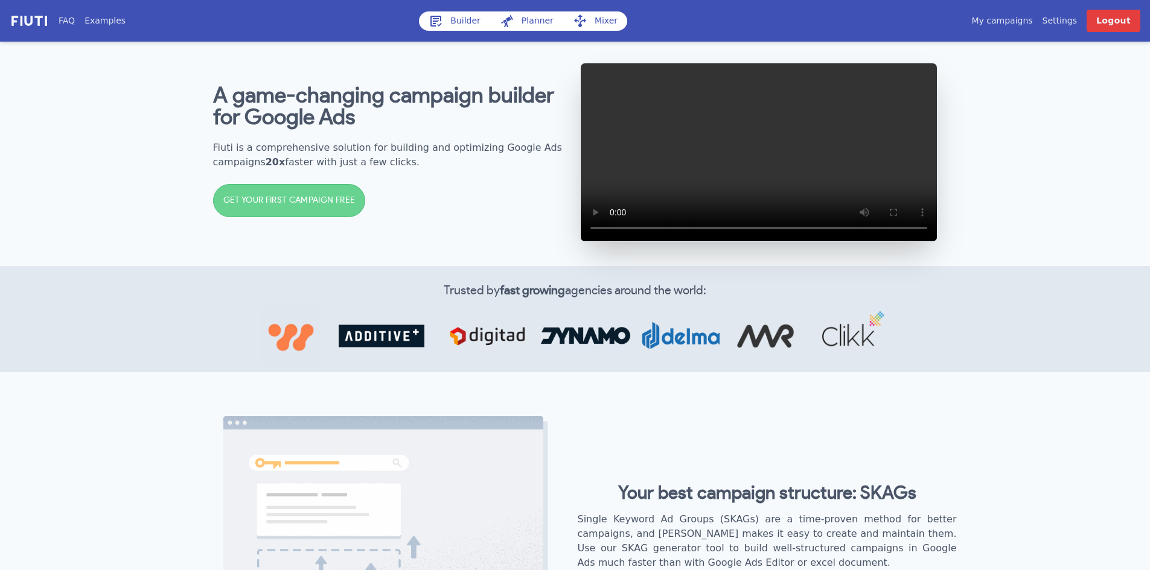
click at [1028, 20] on link "My campaigns" at bounding box center [1001, 20] width 61 height 13
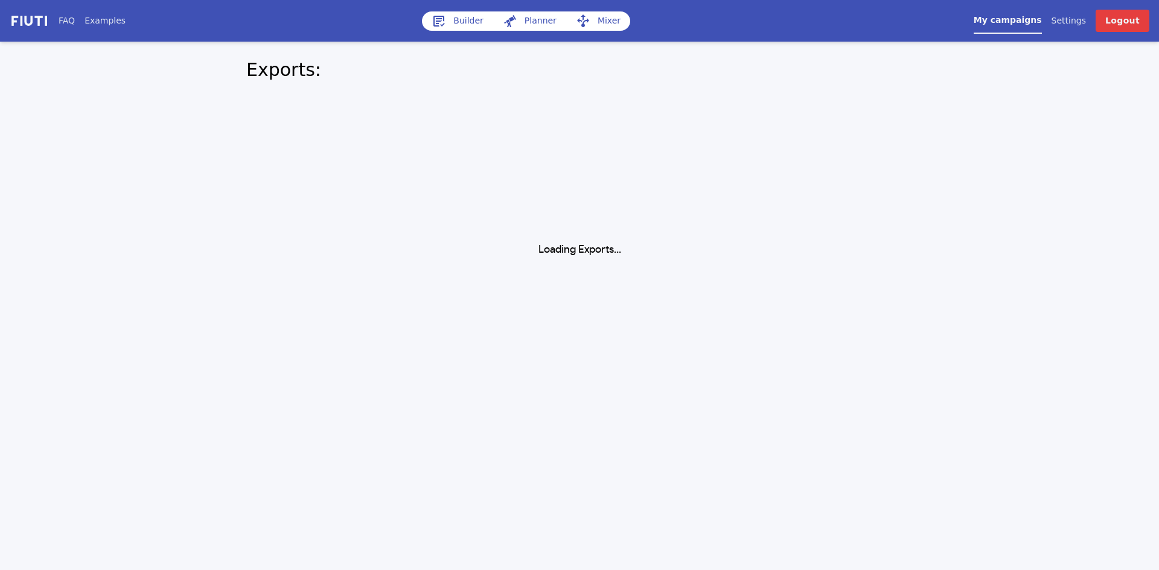
click at [453, 25] on link "Builder" at bounding box center [457, 20] width 71 height 19
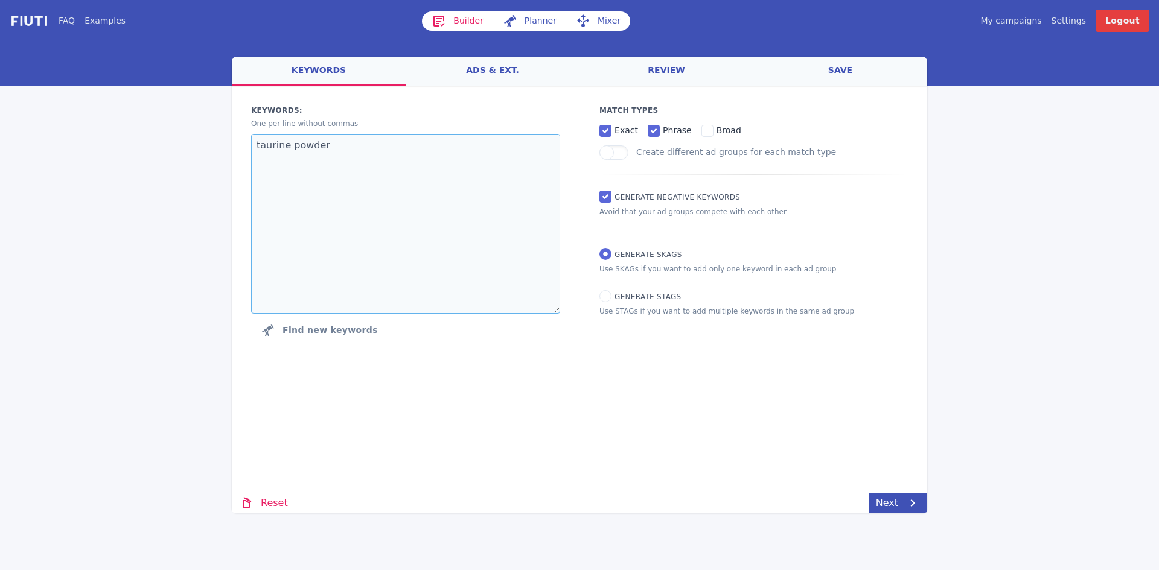
click at [371, 172] on textarea "taurine powder" at bounding box center [405, 224] width 309 height 180
drag, startPoint x: 355, startPoint y: 151, endPoint x: 241, endPoint y: 138, distance: 114.2
click at [241, 138] on div "Keywords: Ad groups: One per line without commas taurine powder Find new keywor…" at bounding box center [406, 224] width 348 height 276
paste textarea "creatine bulk creatine creatine monohydrate creatine supplements creatine worko…"
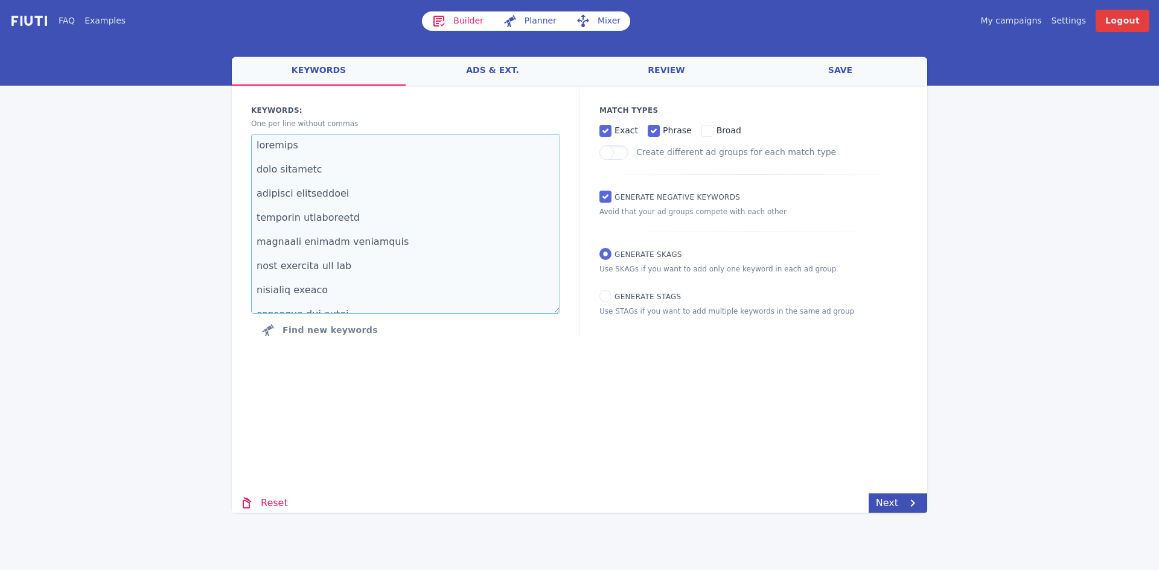
type textarea "creatine bulk creatine creatine monohydrate creatine supplements creatine worko…"
click at [899, 500] on link "Next" at bounding box center [898, 503] width 59 height 19
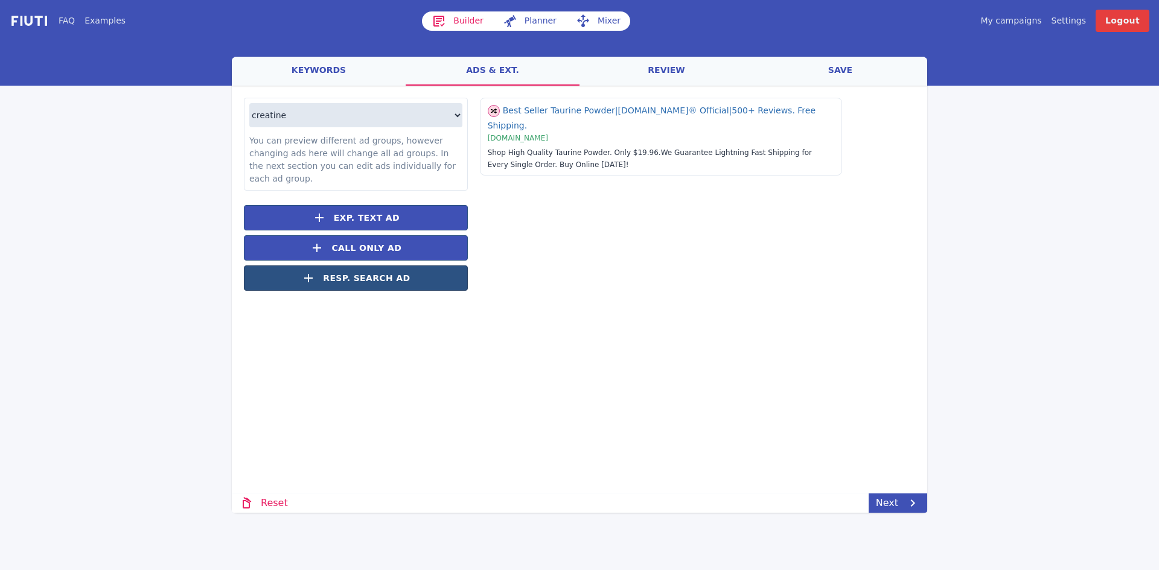
click at [426, 266] on button "Resp. Search Ad" at bounding box center [356, 278] width 224 height 25
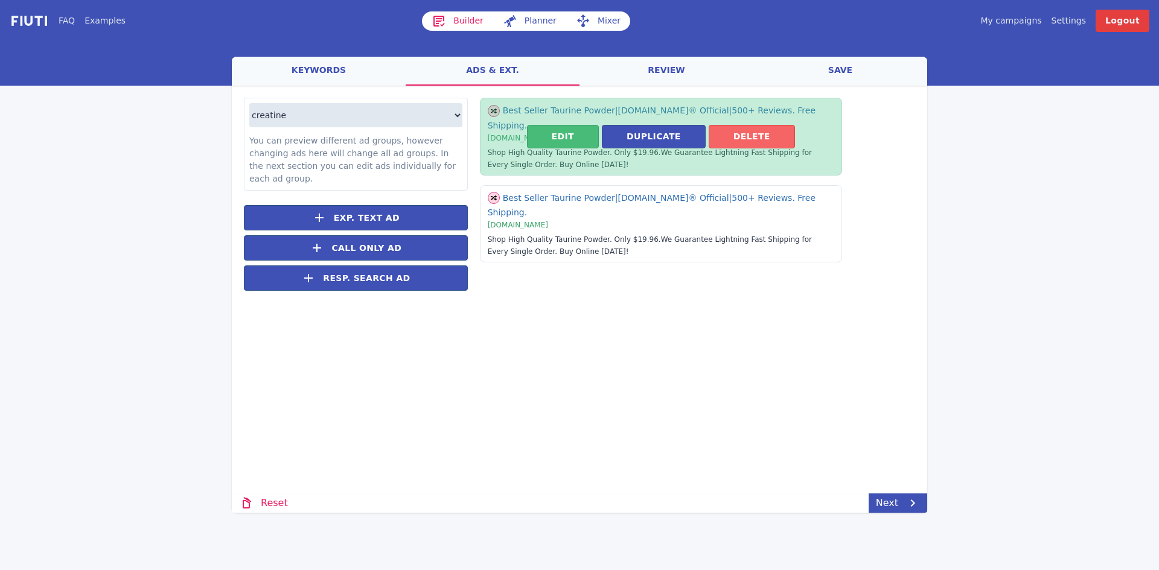
click at [745, 138] on button "Delete" at bounding box center [752, 137] width 86 height 24
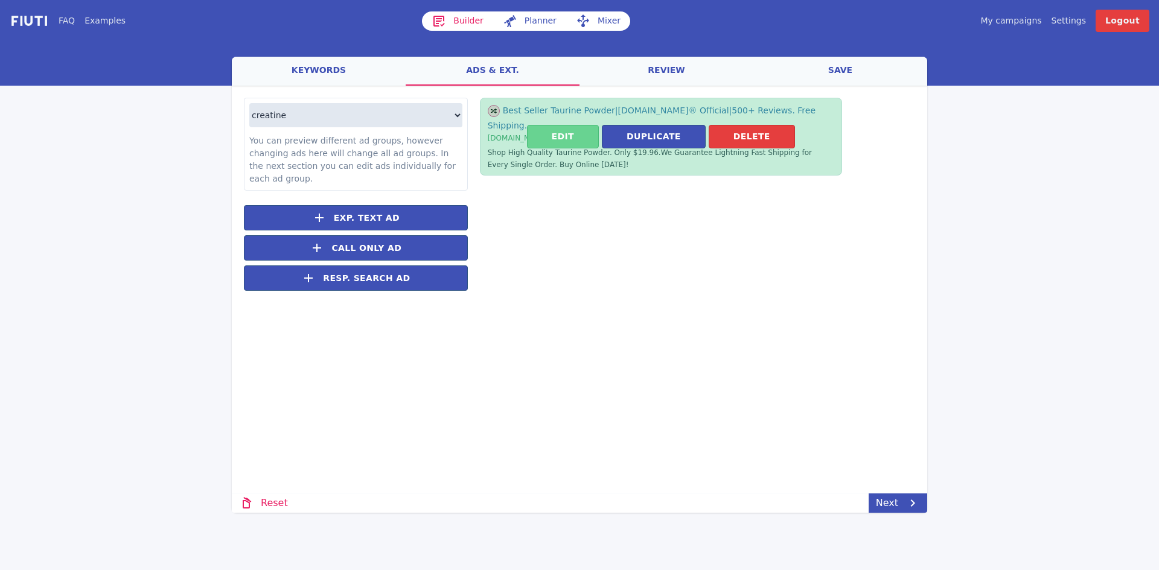
click at [578, 132] on button "Edit" at bounding box center [563, 137] width 72 height 24
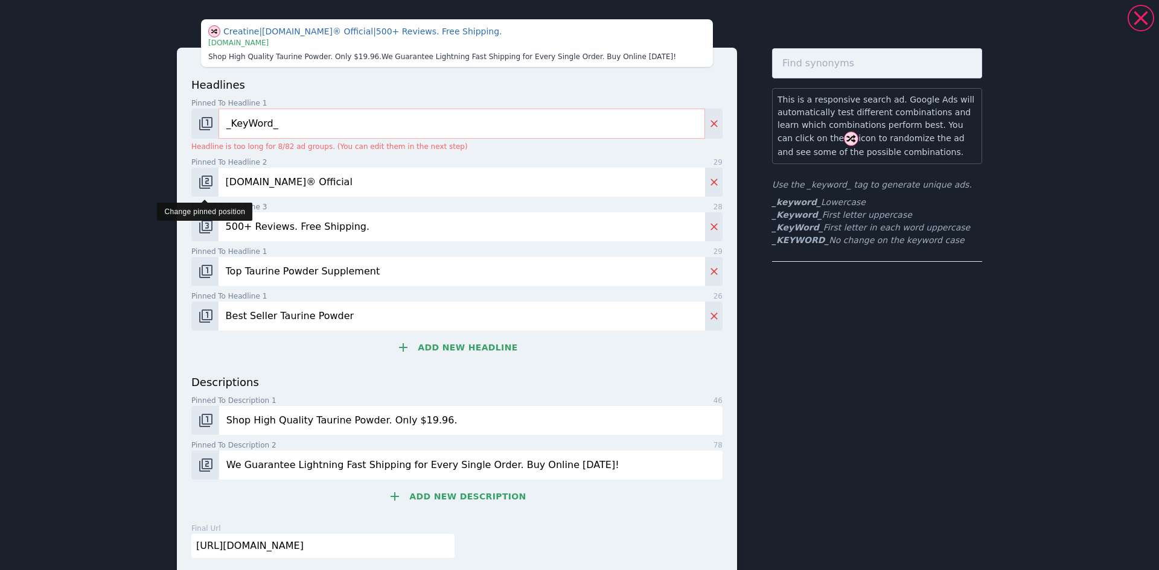
drag, startPoint x: 409, startPoint y: 179, endPoint x: 213, endPoint y: 181, distance: 195.6
click at [213, 181] on div "Bulksupplements.com® Official" at bounding box center [456, 182] width 531 height 29
type input "No.1 Creatine in the US Market"
drag, startPoint x: 380, startPoint y: 273, endPoint x: 200, endPoint y: 272, distance: 179.9
click at [200, 272] on div "Top Taurine Powder Supplement" at bounding box center [456, 271] width 531 height 29
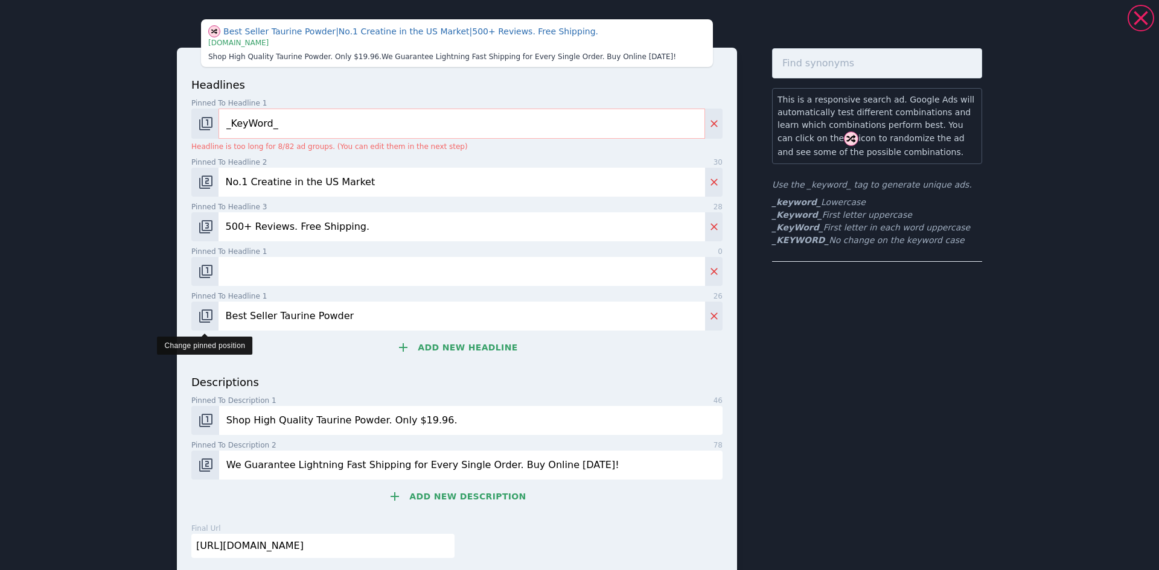
drag, startPoint x: 340, startPoint y: 318, endPoint x: 197, endPoint y: 310, distance: 142.7
click at [197, 310] on div "Best Seller Taurine Powder" at bounding box center [456, 316] width 531 height 29
click at [296, 357] on button "Add new headline" at bounding box center [456, 348] width 531 height 24
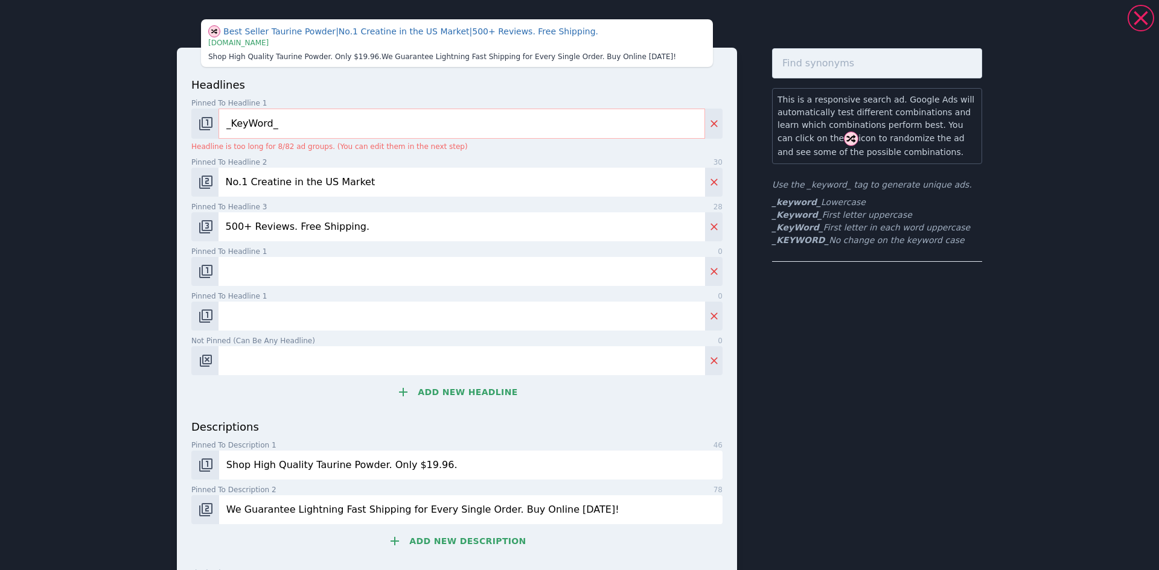
drag, startPoint x: 333, startPoint y: 464, endPoint x: 304, endPoint y: 466, distance: 29.6
click at [304, 466] on input "Shop High Quality Taurine Powder. Only $19.96." at bounding box center [470, 465] width 503 height 29
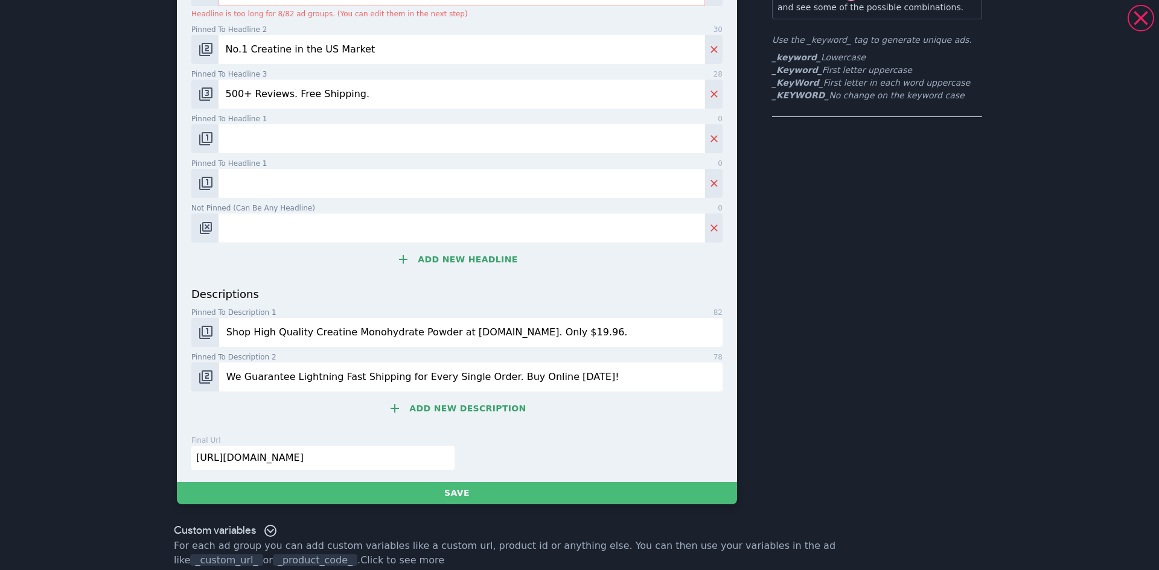
scroll to position [158, 0]
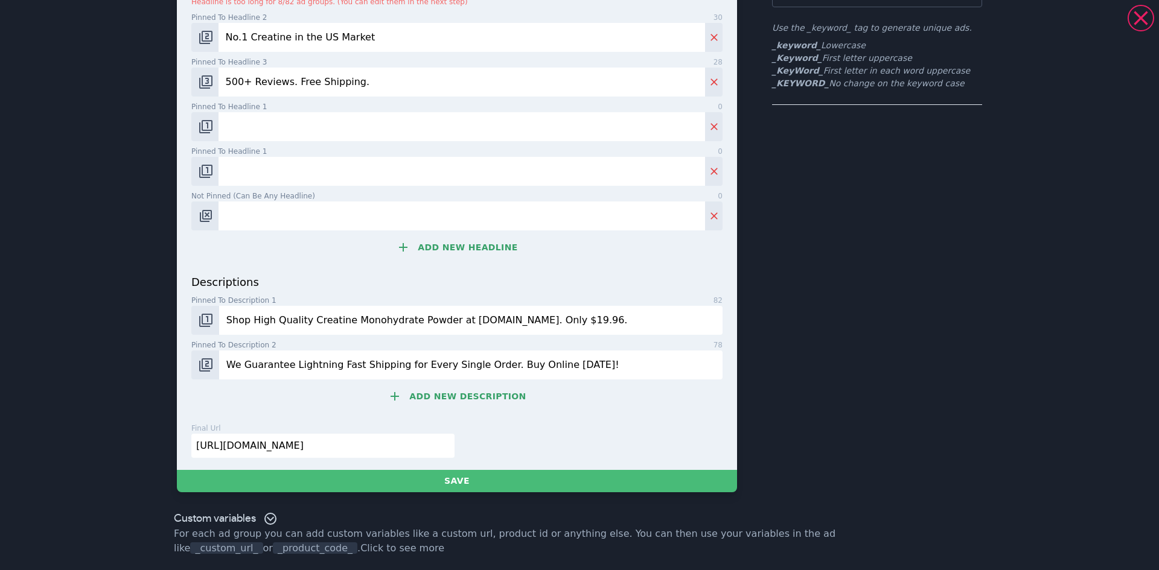
type input "Shop High Quality Creatine Monohydrate Powder at BulkSupplements.com. Only $19.…"
drag, startPoint x: 479, startPoint y: 365, endPoint x: 208, endPoint y: 362, distance: 271.0
click at [208, 362] on div "We Guarantee Lightning Fast Shipping for Every Single Order. Buy Online Today!" at bounding box center [456, 365] width 531 height 29
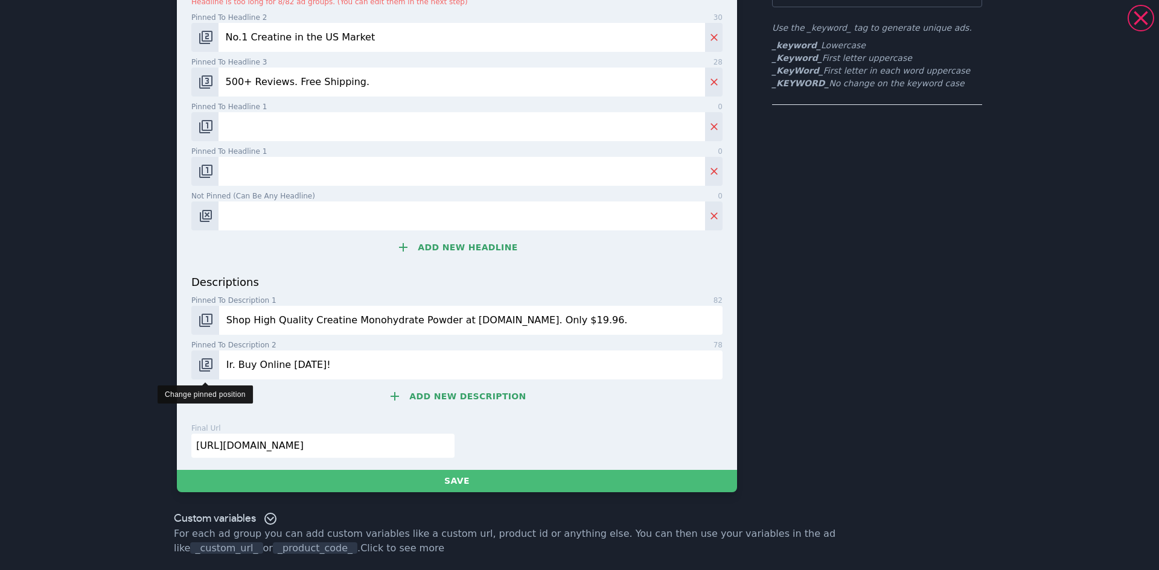
scroll to position [145, 0]
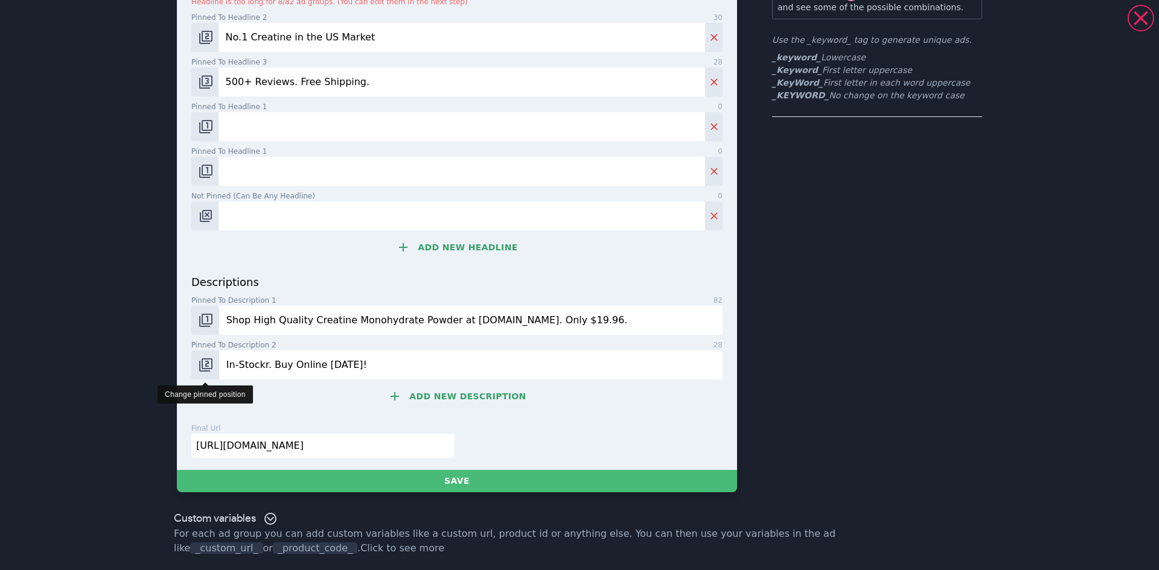
drag, startPoint x: 262, startPoint y: 363, endPoint x: 193, endPoint y: 363, distance: 68.8
click at [193, 363] on div "In-Stockr. Buy Online Today!" at bounding box center [456, 365] width 531 height 29
paste input "Stock And Ready To Ship"
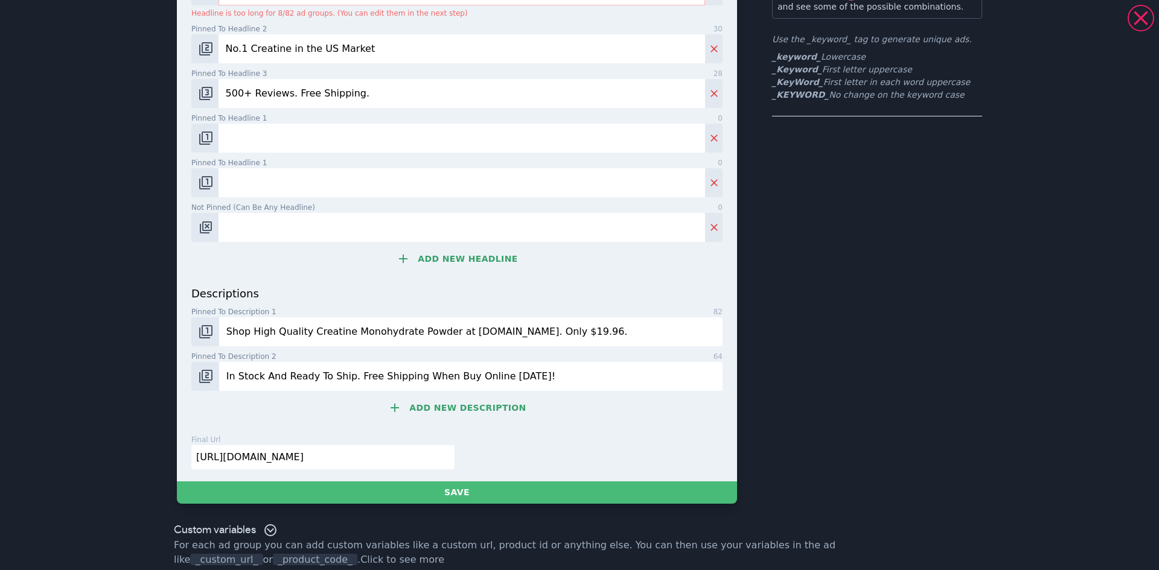
scroll to position [158, 0]
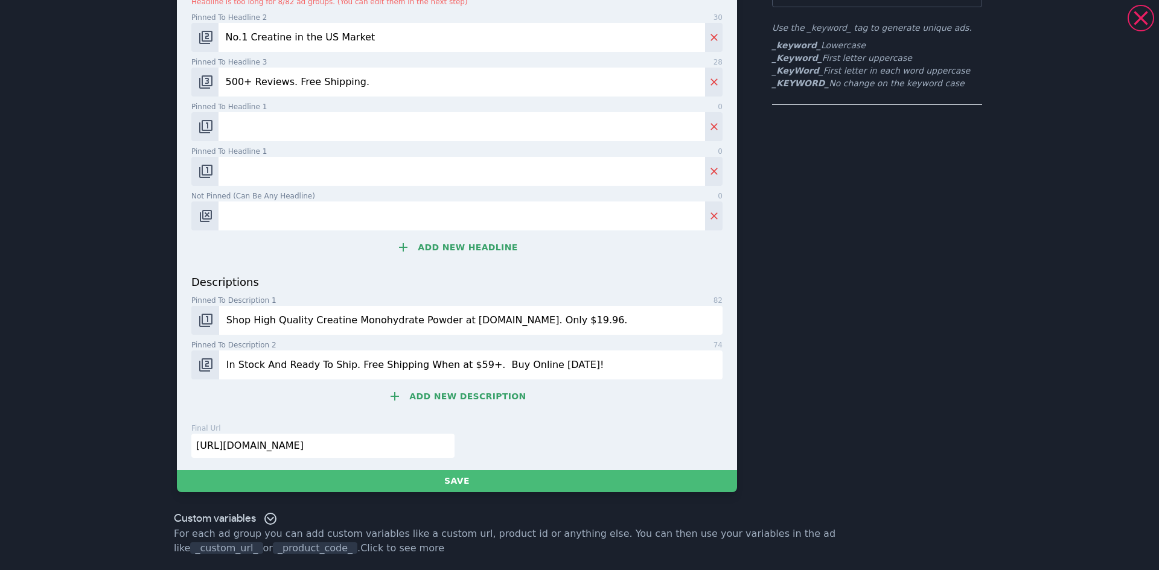
drag, startPoint x: 430, startPoint y: 365, endPoint x: 404, endPoint y: 362, distance: 26.7
click at [404, 362] on input "In Stock And Ready To Ship. Free Shipping When at $59+. Buy Online Today!" at bounding box center [470, 365] width 503 height 29
click at [446, 363] on input "In Stock And Ready To Ship. Free Shipping at $59+. Buy Online Today!" at bounding box center [470, 365] width 503 height 29
click at [559, 359] on input "In Stock And Ready To Ship. Free Shipping at $59+. Buy Online Today!" at bounding box center [470, 365] width 503 height 29
type input "In Stock And Ready To Ship. Free Shipping at $59+. Buy Online Today!"
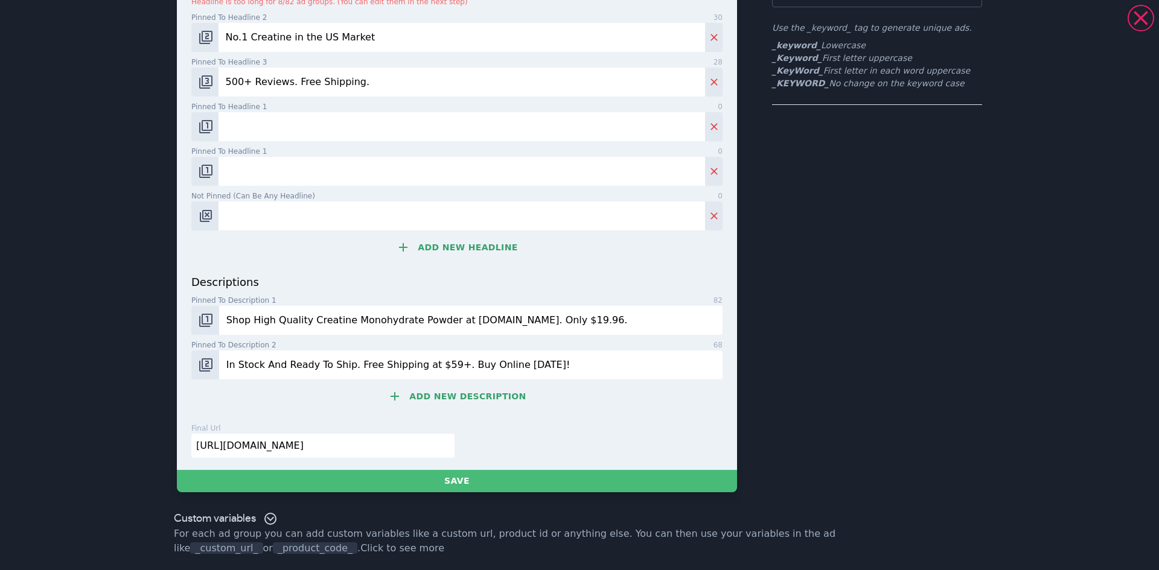
drag, startPoint x: 380, startPoint y: 444, endPoint x: 153, endPoint y: 432, distance: 227.3
click at [156, 438] on div "Creatine | No.1 Creatine in the US Market | 500+ Reviews. Free Shipping. | www.…" at bounding box center [579, 177] width 869 height 659
paste input "creatine-monohydrat"
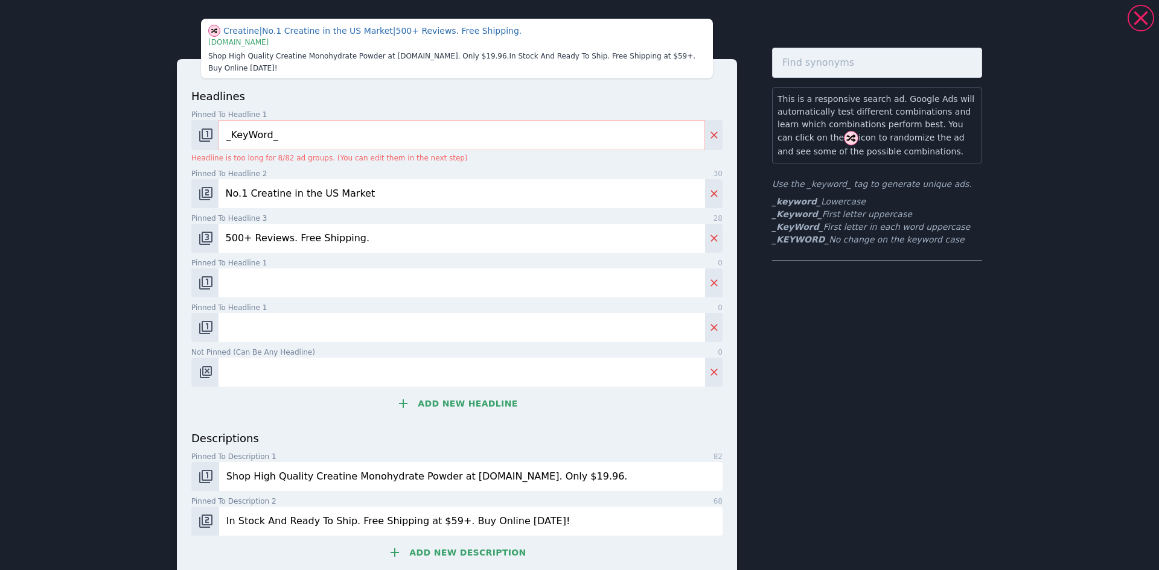
scroll to position [0, 0]
type input "https://www.bulksupplements.com/products/creatine-monohydrate"
drag, startPoint x: 343, startPoint y: 240, endPoint x: 286, endPoint y: 239, distance: 57.4
click at [286, 239] on input "500+ Reviews. Free Shipping." at bounding box center [461, 239] width 486 height 29
click at [279, 239] on input "500+ Reviews. Buy Now." at bounding box center [461, 239] width 486 height 29
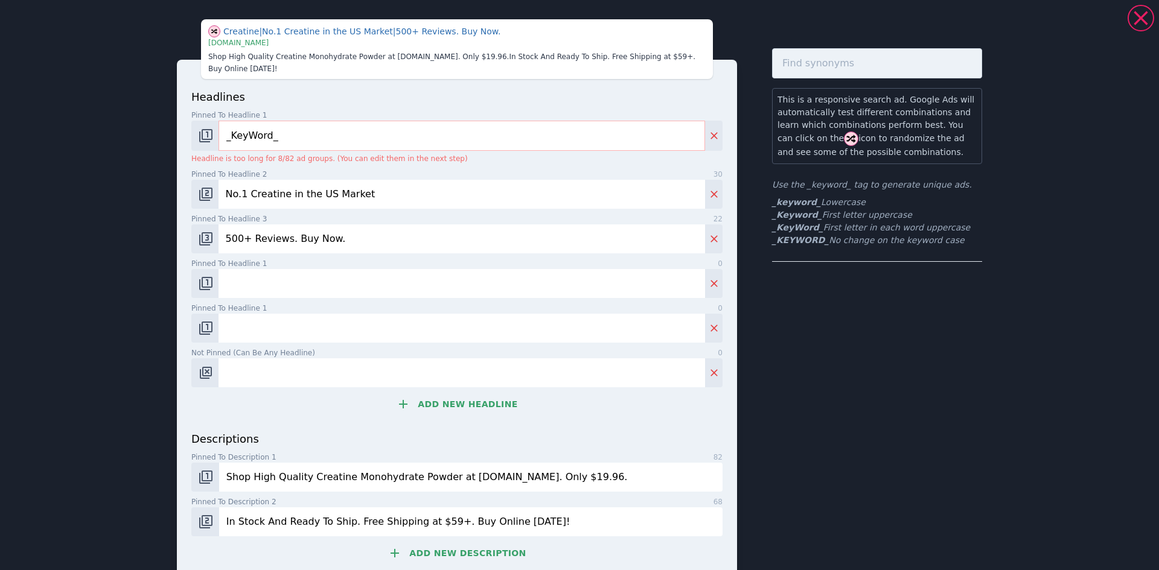
click at [247, 238] on input "500+ Reviews. Buy Now." at bounding box center [461, 239] width 486 height 29
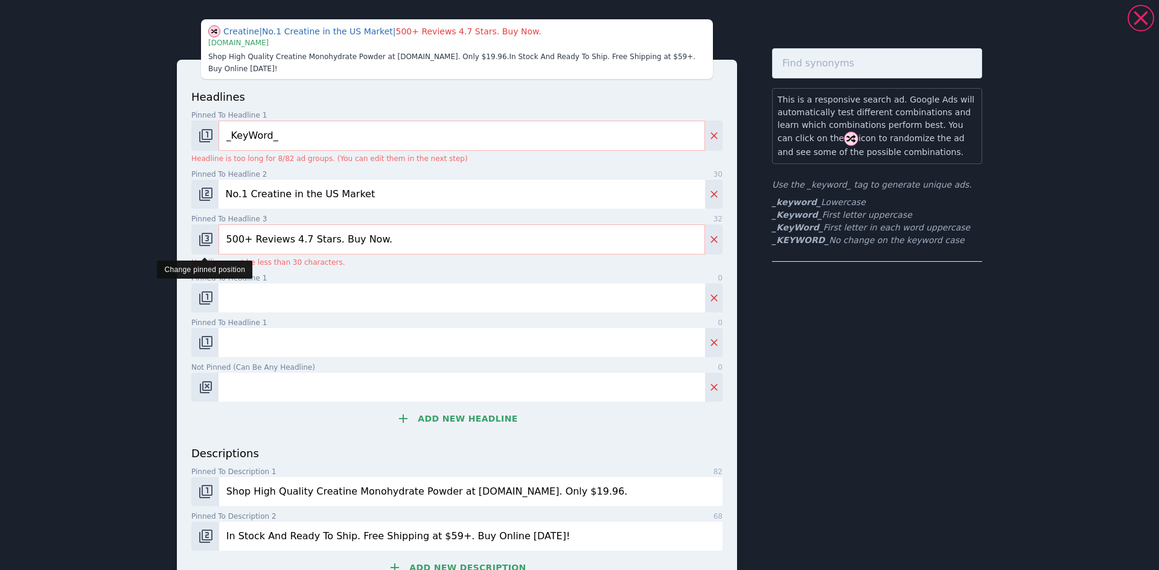
drag, startPoint x: 320, startPoint y: 238, endPoint x: 199, endPoint y: 240, distance: 121.9
click at [199, 240] on div "500+ Reviews 4.7 Stars. Buy Now." at bounding box center [456, 240] width 531 height 30
paste input "5,500+ Reviews - 4.5+ stars"
drag, startPoint x: 401, startPoint y: 241, endPoint x: 346, endPoint y: 238, distance: 54.4
click at [346, 238] on input "55,500+ Reviews - 4.5+ stars Buy Now." at bounding box center [461, 240] width 486 height 30
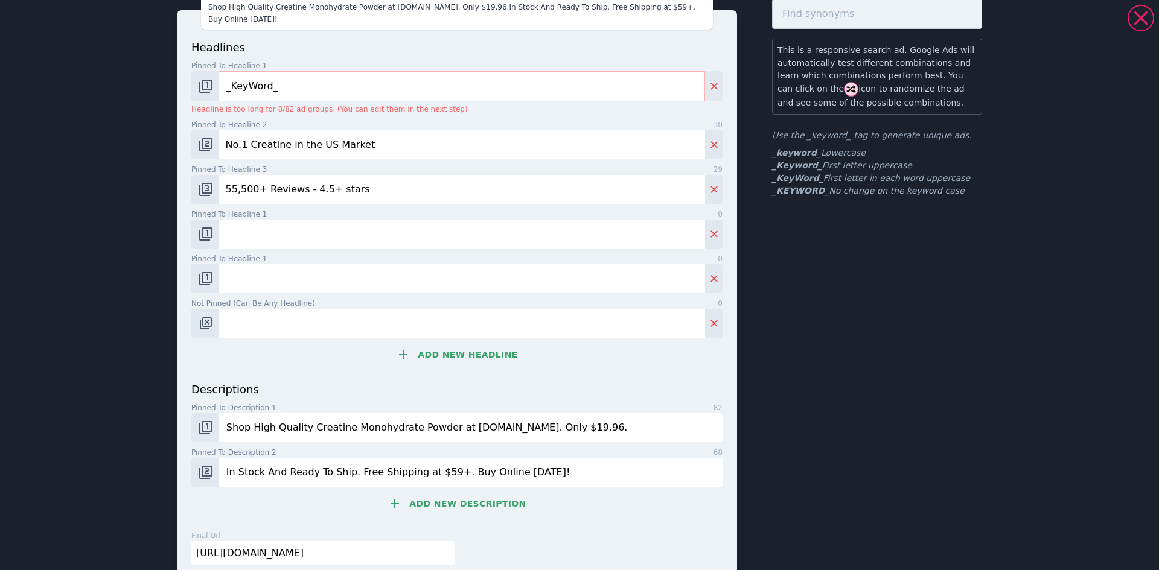
scroll to position [158, 0]
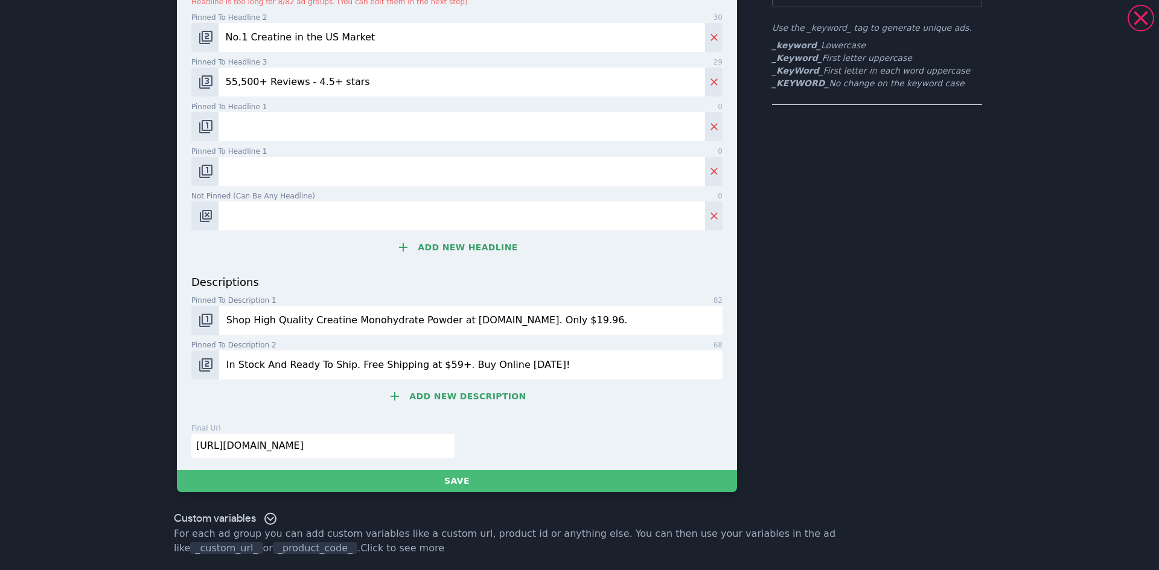
type input "55,500+ Reviews - 4.5+ stars"
drag, startPoint x: 604, startPoint y: 317, endPoint x: 573, endPoint y: 319, distance: 30.8
click at [573, 319] on input "Shop High Quality Creatine Monohydrate Powder at BulkSupplements.com. Only $19.…" at bounding box center [470, 320] width 503 height 29
type input "Shop High Quality Creatine Monohydrate Powder at BulkSupplements.com. Only $20.…"
drag, startPoint x: 442, startPoint y: 363, endPoint x: 345, endPoint y: 360, distance: 97.8
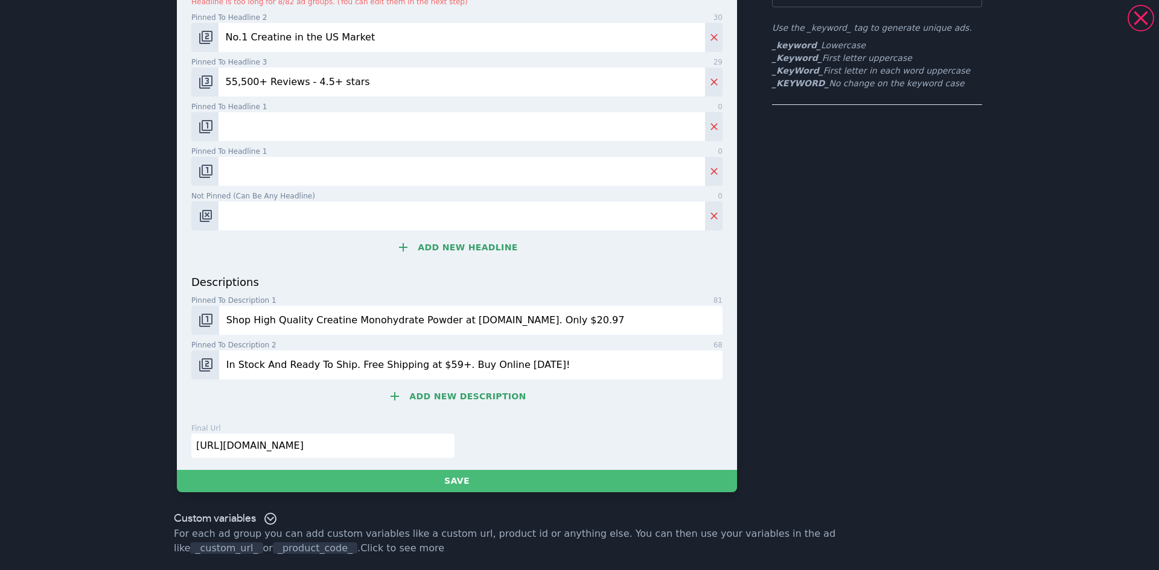
click at [345, 360] on input "In Stock And Ready To Ship. Free Shipping at $59+. Buy Online Today!" at bounding box center [470, 365] width 503 height 29
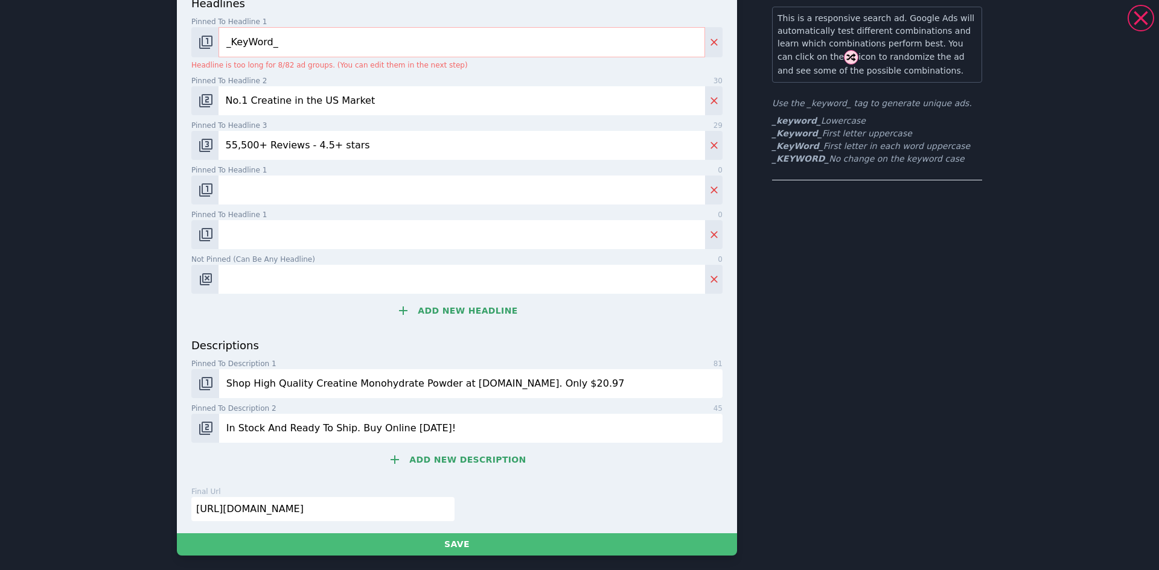
scroll to position [0, 0]
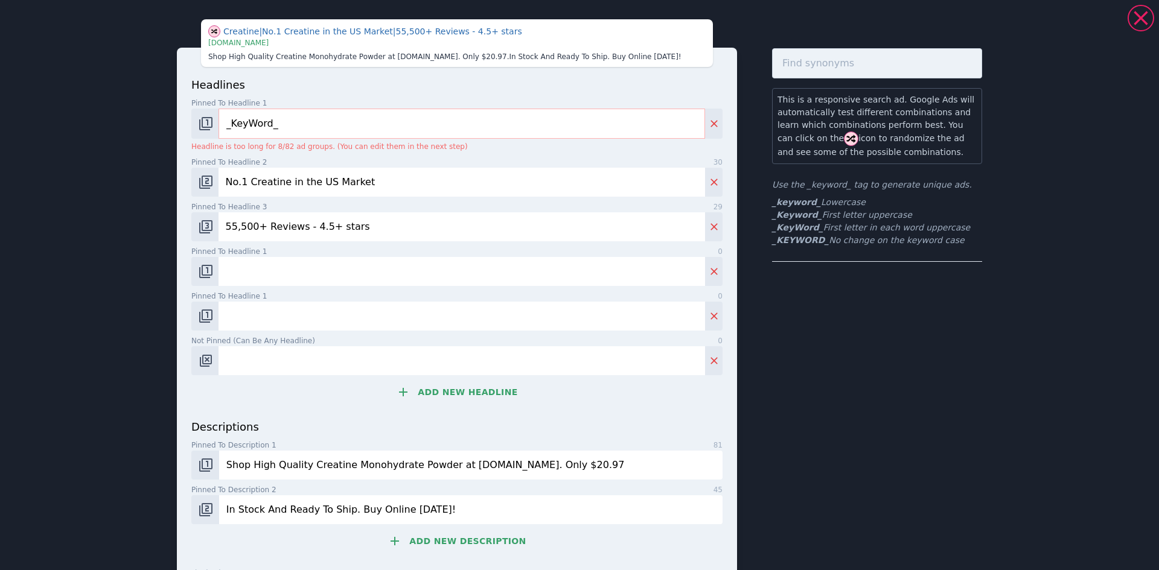
type input "In Stock And Ready To Ship. Buy Online Today!"
drag, startPoint x: 301, startPoint y: 226, endPoint x: 176, endPoint y: 218, distance: 125.2
click at [168, 223] on div "Creatine | No.1 Creatine in the US Market | 55,500+ Reviews - 4.5+ stars | www.…" at bounding box center [579, 328] width 869 height 647
click at [307, 230] on input "4.5+ stars" at bounding box center [461, 226] width 486 height 29
drag, startPoint x: 352, startPoint y: 297, endPoint x: 321, endPoint y: 226, distance: 77.8
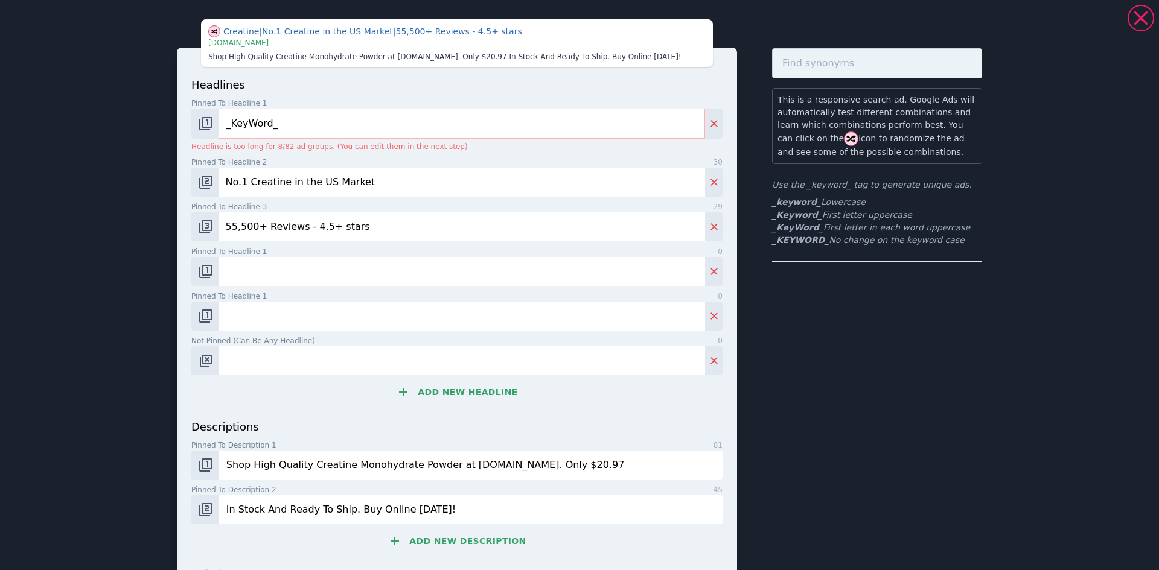
click at [373, 232] on input "55,500+ Reviews - 4.5+ stars" at bounding box center [461, 226] width 486 height 29
drag, startPoint x: 375, startPoint y: 229, endPoint x: 347, endPoint y: 223, distance: 28.4
click at [347, 223] on input "55,500+ Reviews - 4.5+ stars" at bounding box center [461, 226] width 486 height 29
drag, startPoint x: 348, startPoint y: 227, endPoint x: 301, endPoint y: 226, distance: 47.1
click at [301, 226] on input "55,500+ Reviews - 4.5+ stars" at bounding box center [461, 226] width 486 height 29
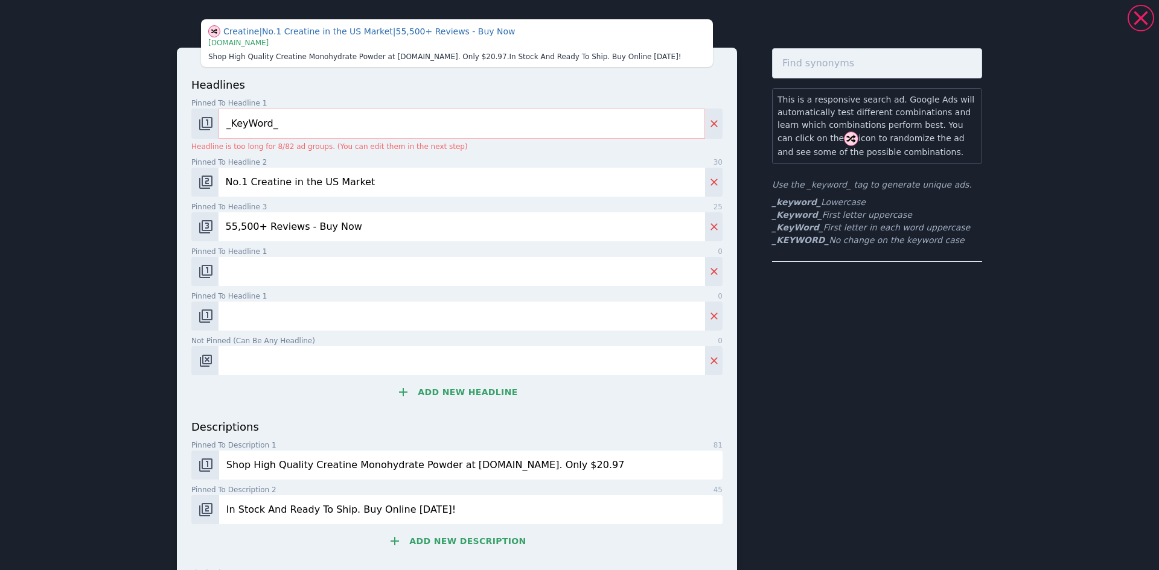
type input "55,500+ Reviews - Buy Now"
drag, startPoint x: 367, startPoint y: 182, endPoint x: 207, endPoint y: 178, distance: 160.0
click at [207, 178] on div "No.1 Creatine in the US Market" at bounding box center [456, 182] width 531 height 29
drag, startPoint x: 360, startPoint y: 229, endPoint x: 218, endPoint y: 222, distance: 141.5
click at [218, 222] on input "55,500+ Reviews - Buy Now" at bounding box center [461, 226] width 486 height 29
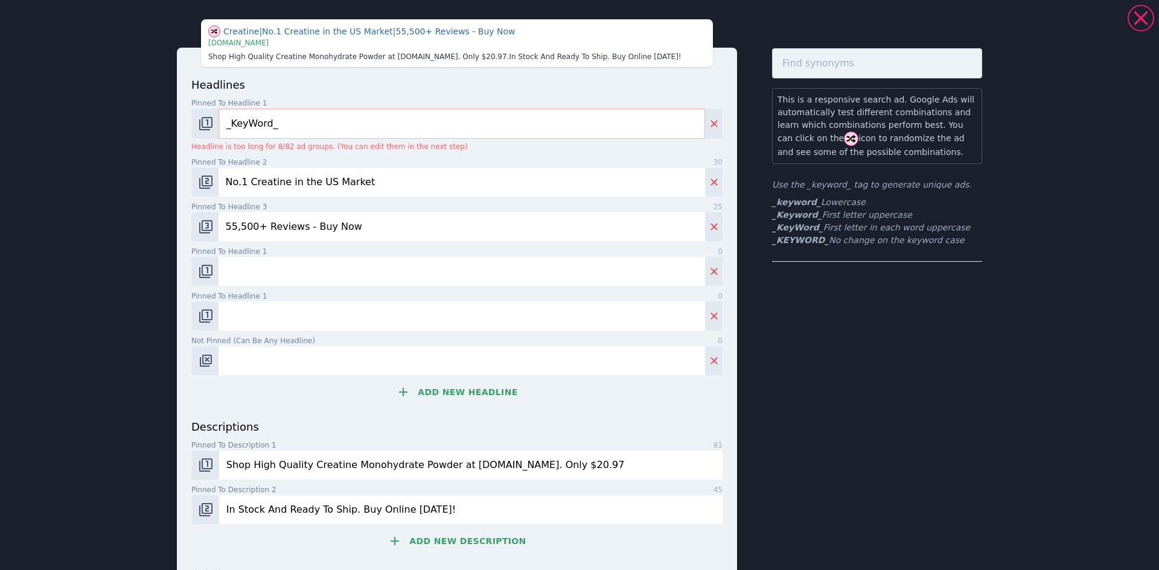
drag, startPoint x: 634, startPoint y: 466, endPoint x: 163, endPoint y: 461, distance: 471.4
click at [163, 461] on div "Creatine | No.1 Creatine in the US Market | 55,500+ Reviews - Buy Now | www.bul…" at bounding box center [579, 328] width 869 height 647
drag, startPoint x: 454, startPoint y: 510, endPoint x: 218, endPoint y: 508, distance: 235.4
click at [219, 508] on input "In Stock And Ready To Ship. Buy Online Today!" at bounding box center [470, 510] width 503 height 29
click at [136, 453] on div "Creatine | No.1 Creatine in the US Market | 55,500+ Reviews - Buy Now | www.bul…" at bounding box center [579, 285] width 1159 height 570
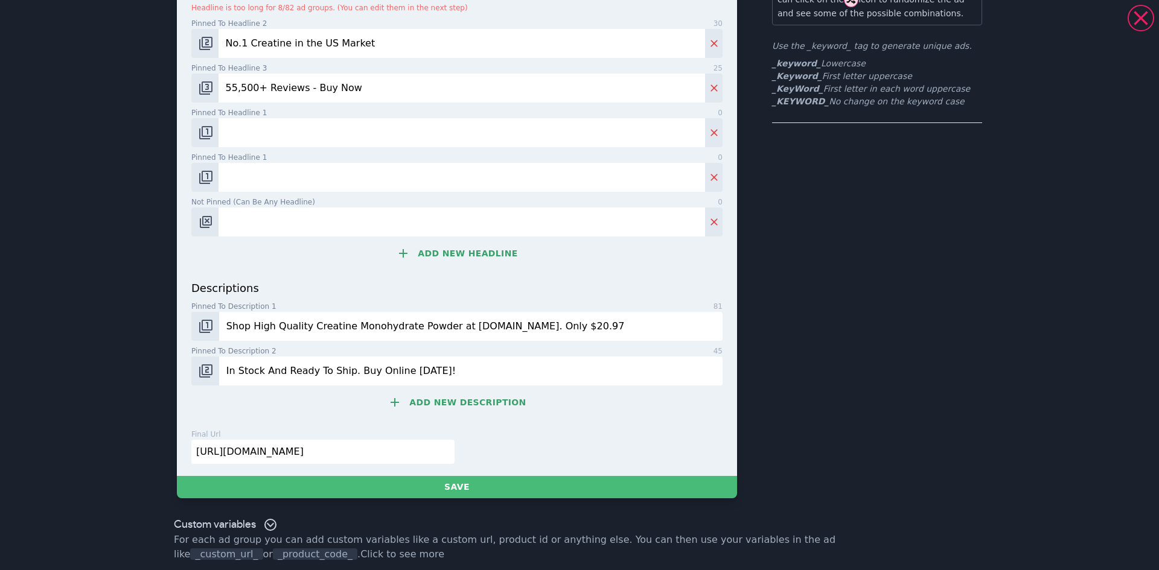
scroll to position [145, 0]
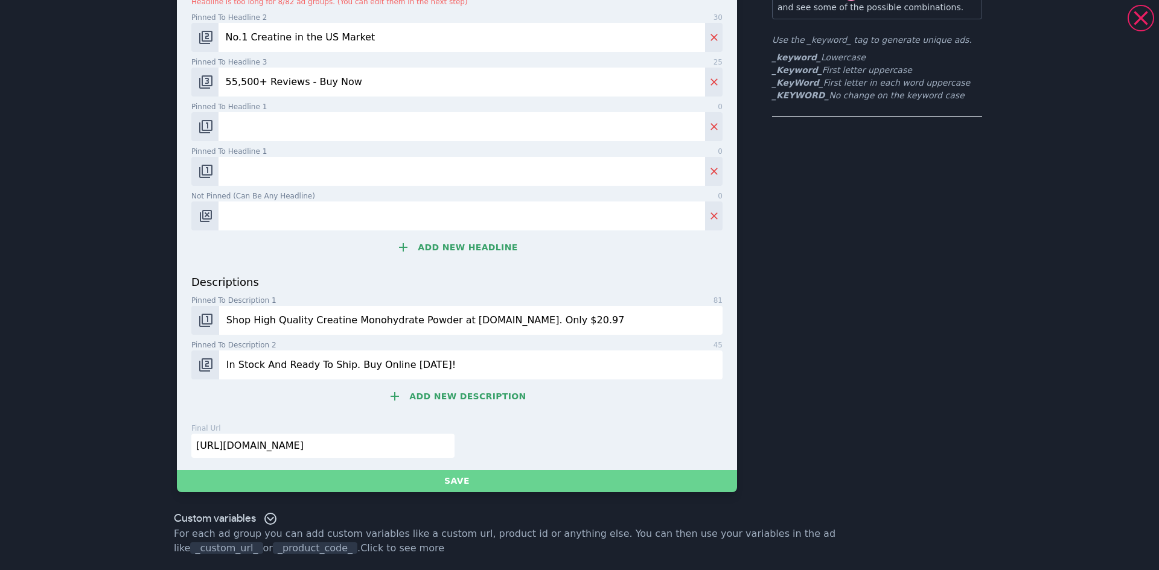
click at [450, 480] on button "Save" at bounding box center [457, 481] width 560 height 22
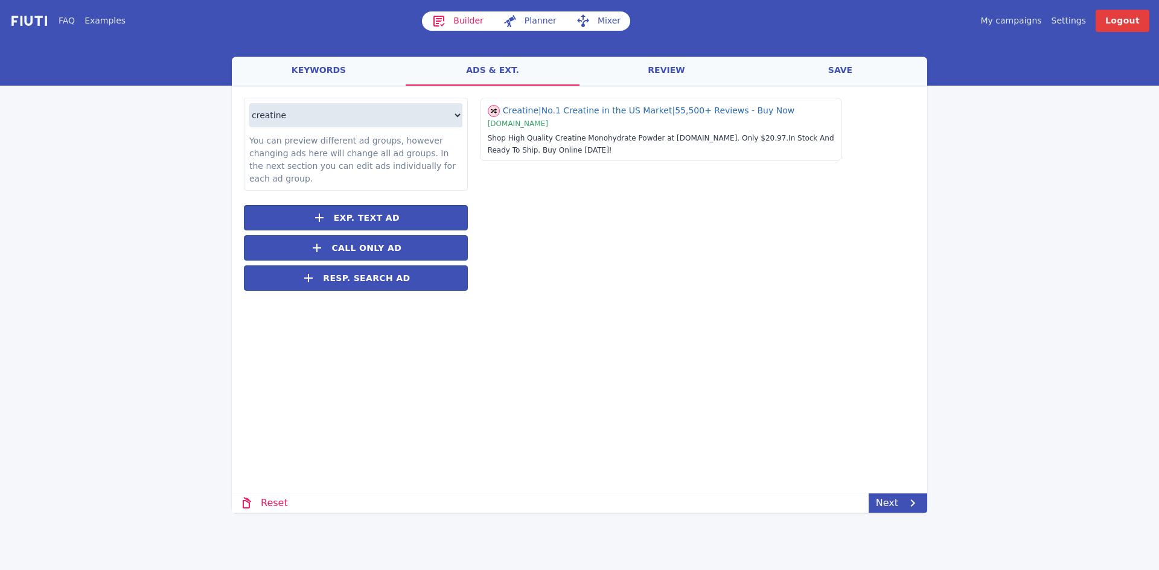
click at [320, 64] on link "keywords" at bounding box center [319, 71] width 174 height 29
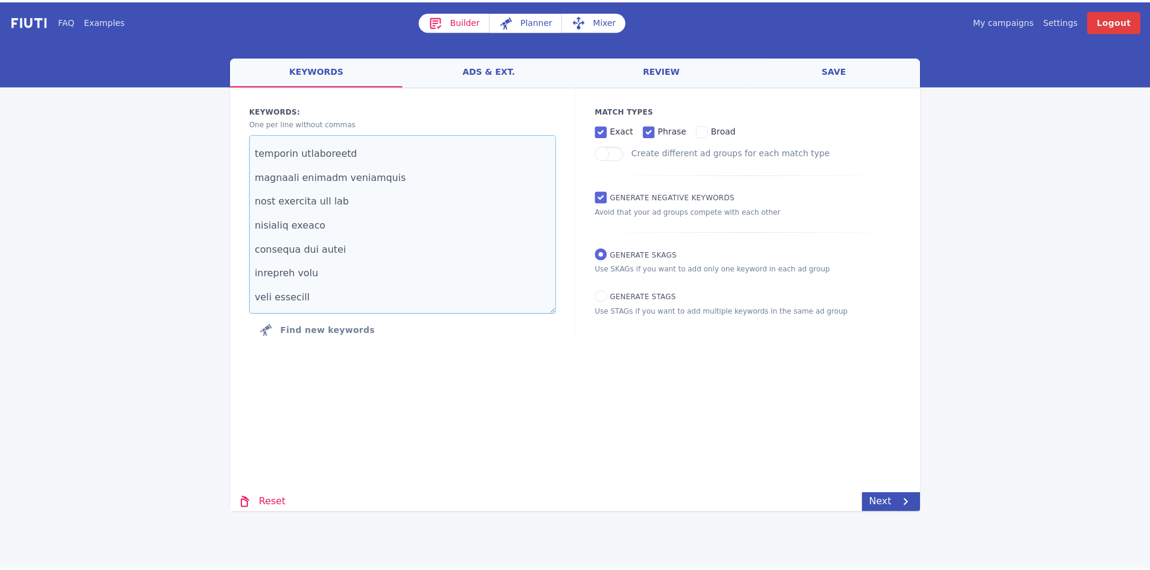
scroll to position [0, 0]
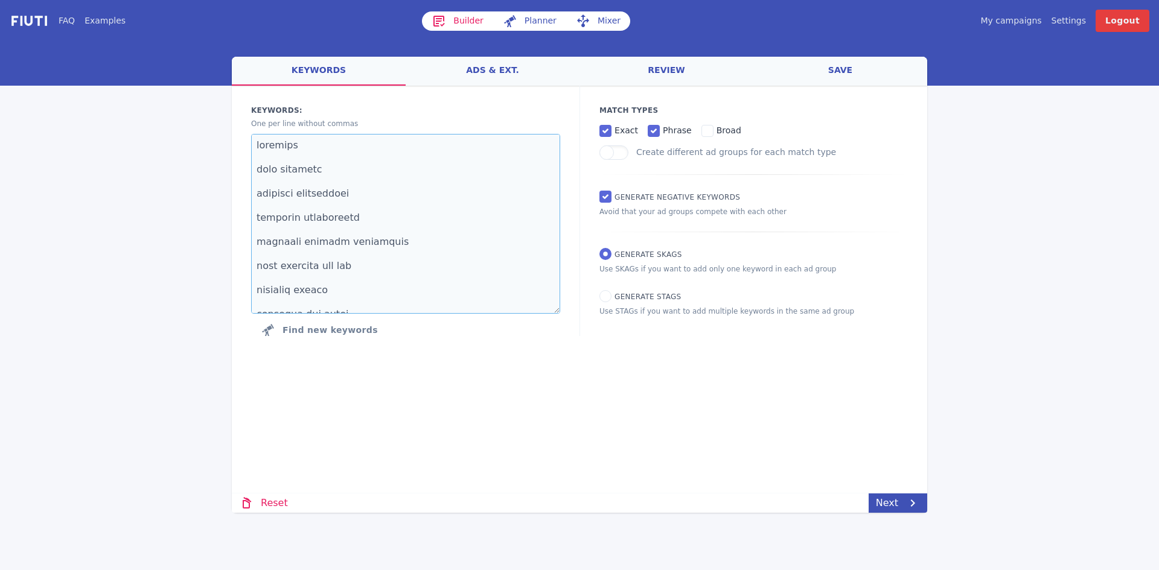
click at [285, 156] on textarea at bounding box center [405, 224] width 309 height 180
click at [483, 74] on link "ads & ext." at bounding box center [493, 71] width 174 height 29
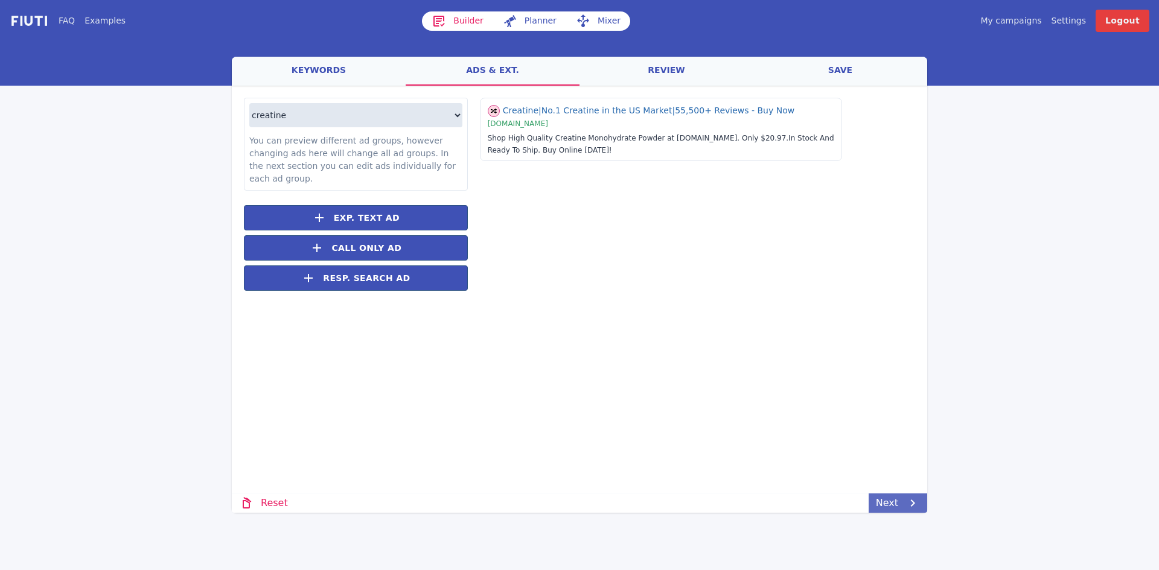
click at [909, 504] on icon at bounding box center [912, 503] width 14 height 14
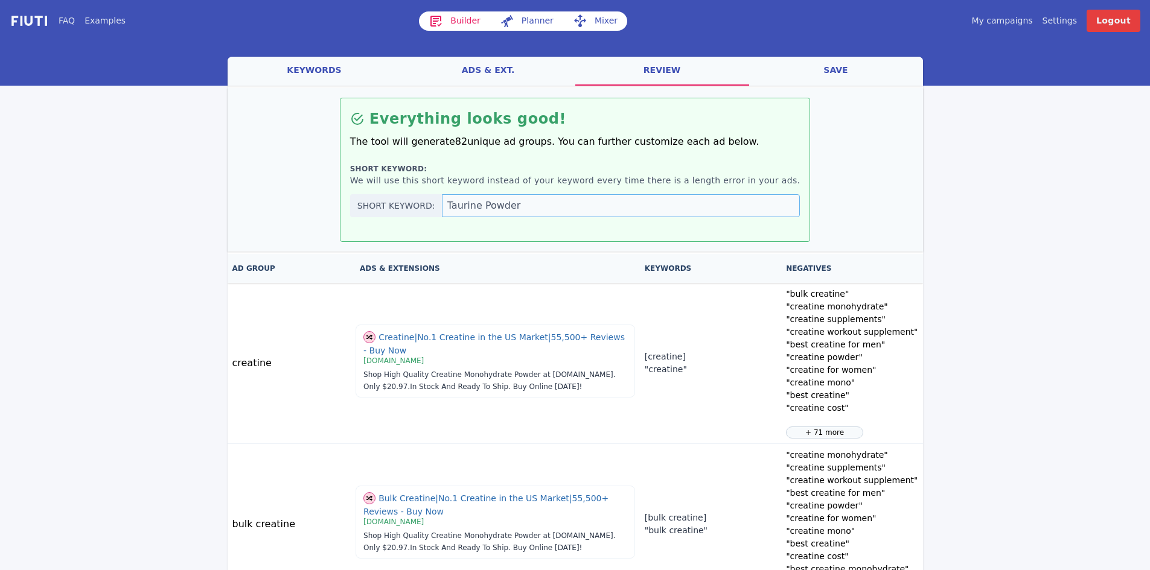
drag, startPoint x: 561, startPoint y: 206, endPoint x: 470, endPoint y: 199, distance: 91.4
click at [470, 199] on input "Taurine Powder" at bounding box center [621, 205] width 359 height 23
type input "Top Creatine Powder Supplement"
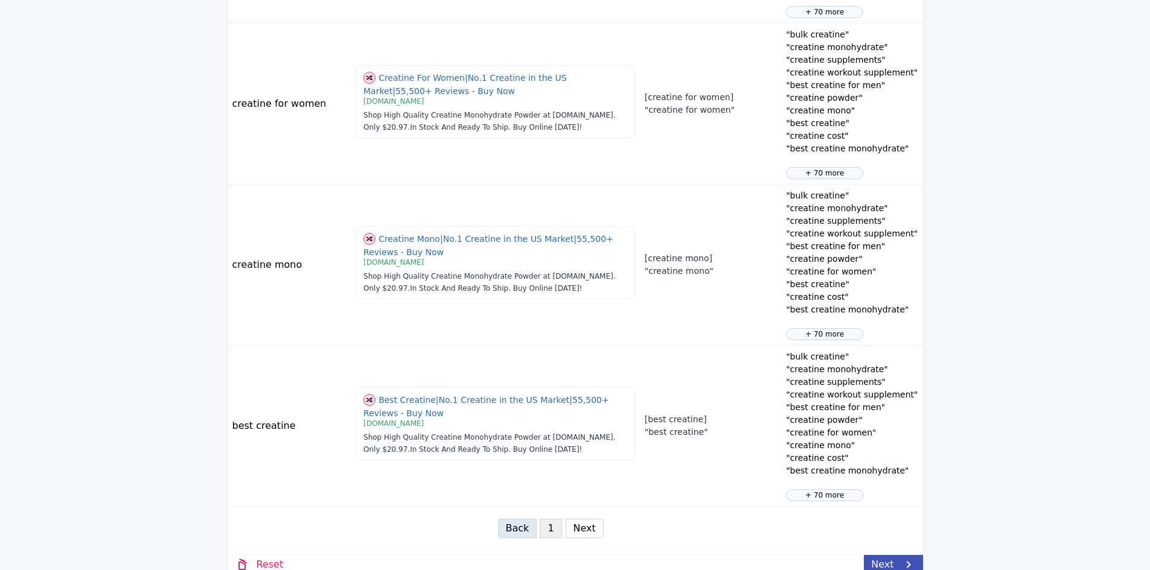
scroll to position [1401, 0]
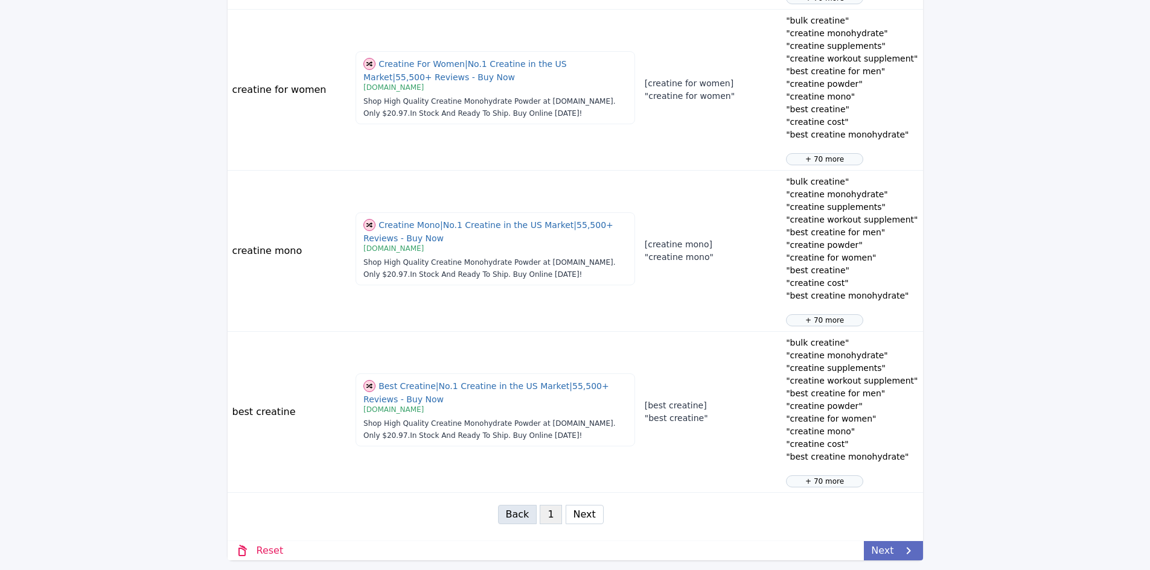
click at [907, 547] on icon at bounding box center [908, 551] width 14 height 14
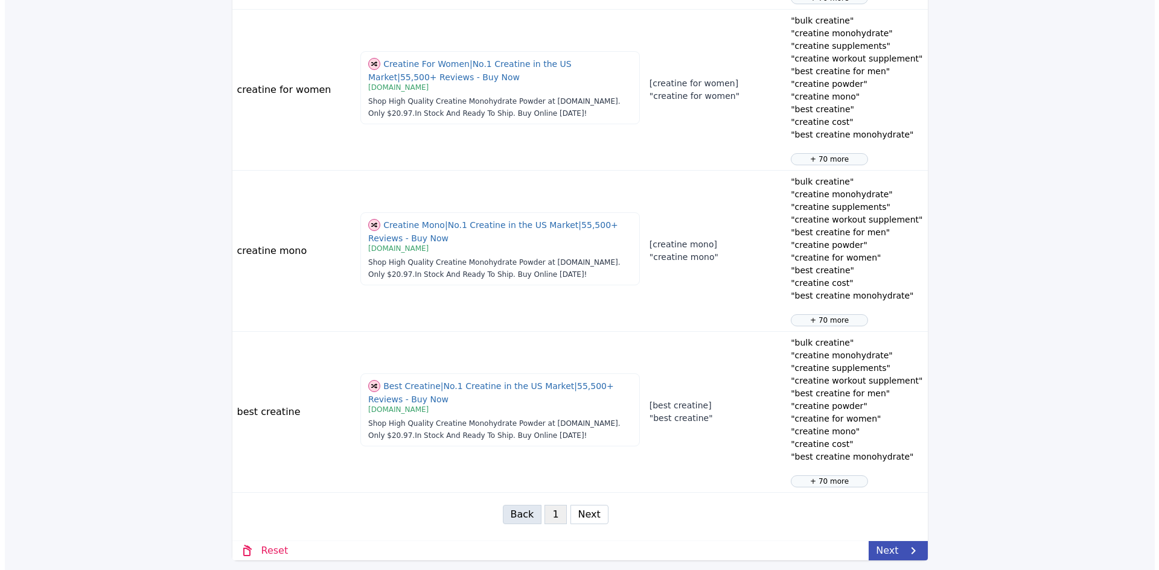
scroll to position [0, 0]
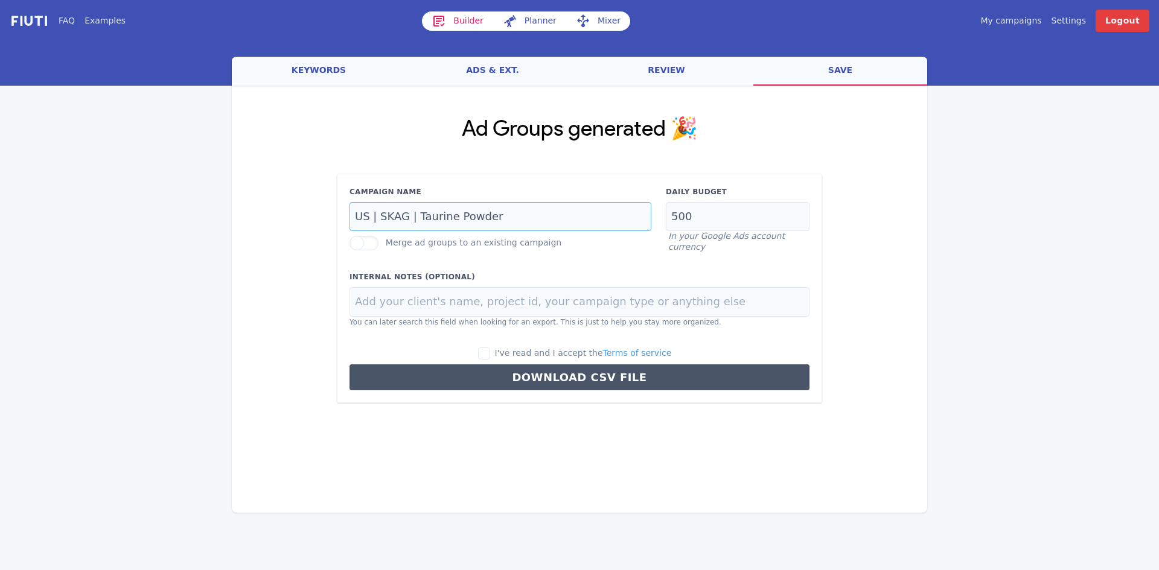
drag, startPoint x: 506, startPoint y: 215, endPoint x: 413, endPoint y: 214, distance: 93.0
click at [413, 214] on input "US | SKAG | Taurine Powder" at bounding box center [500, 217] width 302 height 30
type input "US | SKAG | Creatine Powder"
click at [490, 355] on input "I've read and I accept the Terms of service" at bounding box center [484, 354] width 12 height 12
checkbox input "true"
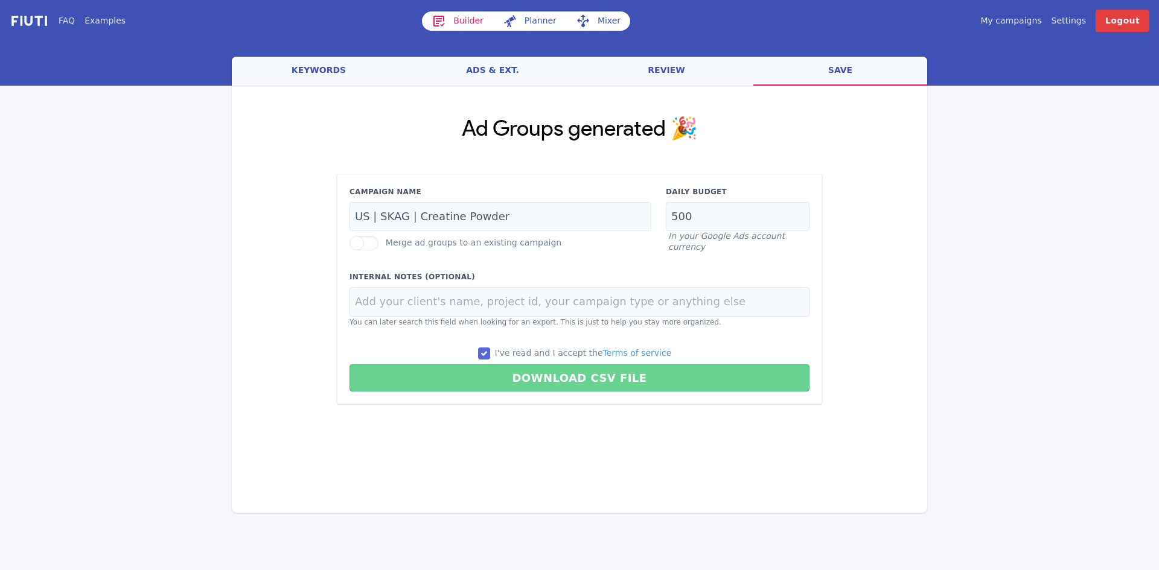
click at [589, 381] on button "Download CSV File" at bounding box center [579, 378] width 460 height 27
